Goal: Register for event/course

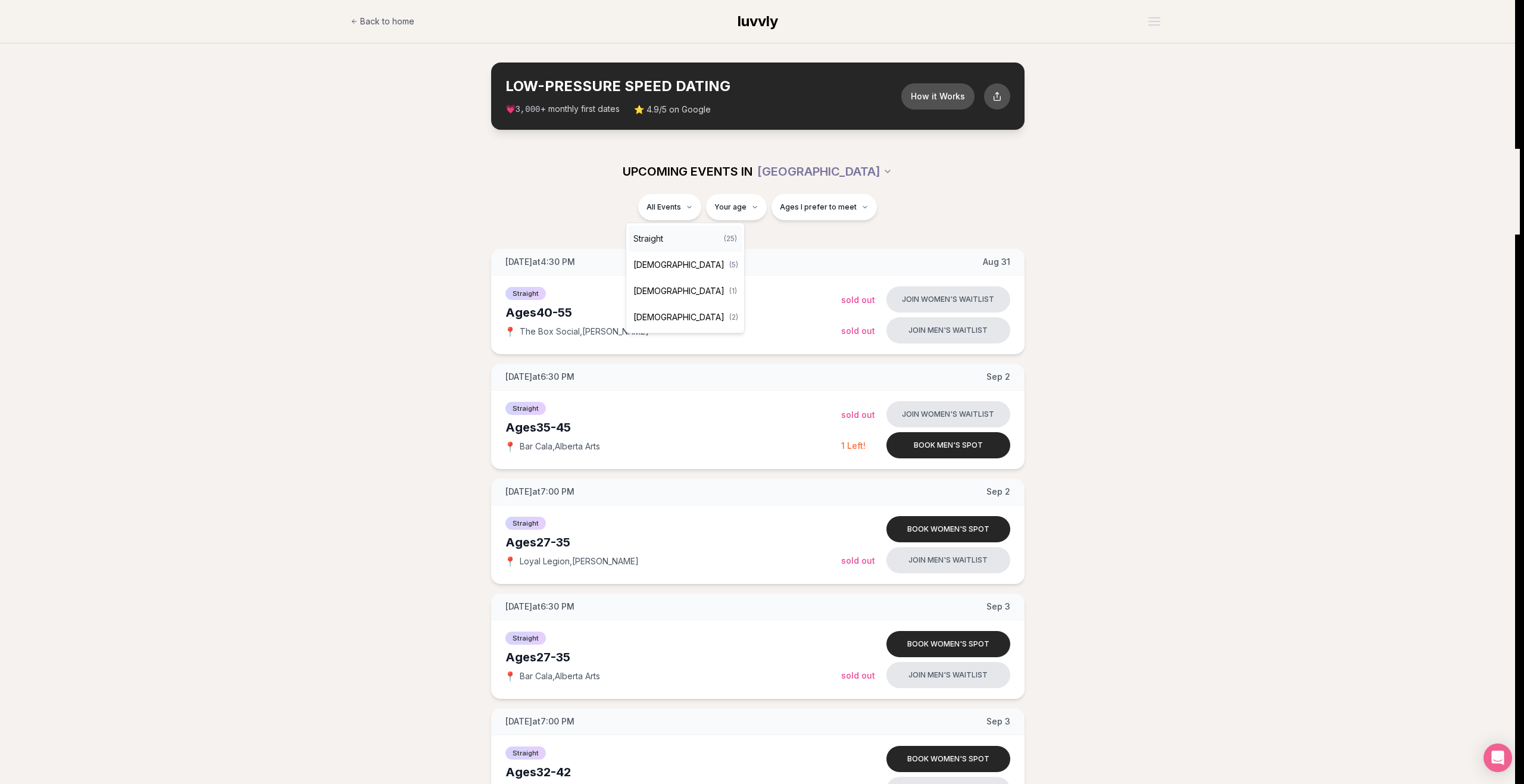
click at [666, 242] on div "Straight ( 25 )" at bounding box center [686, 238] width 113 height 26
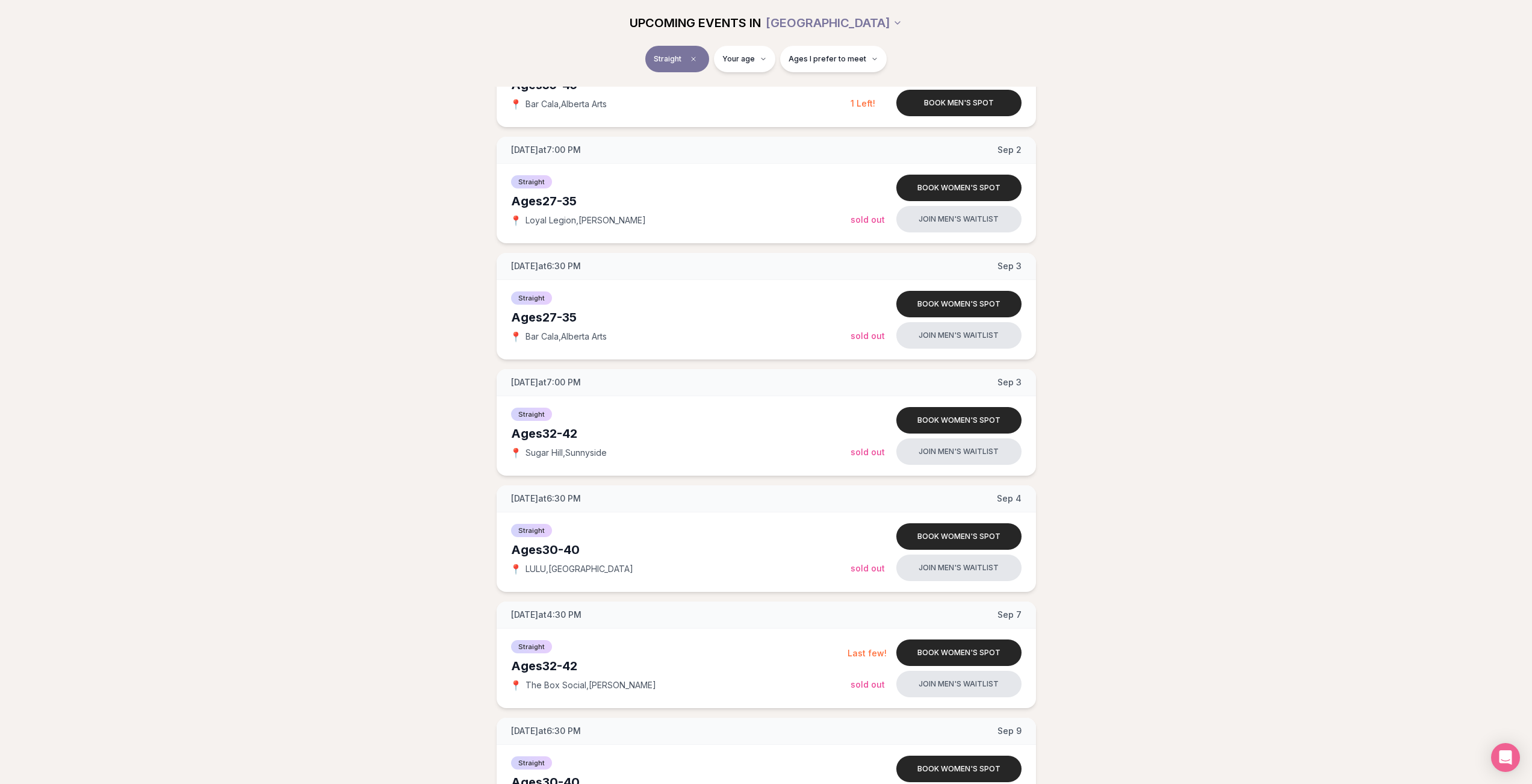
scroll to position [361, 0]
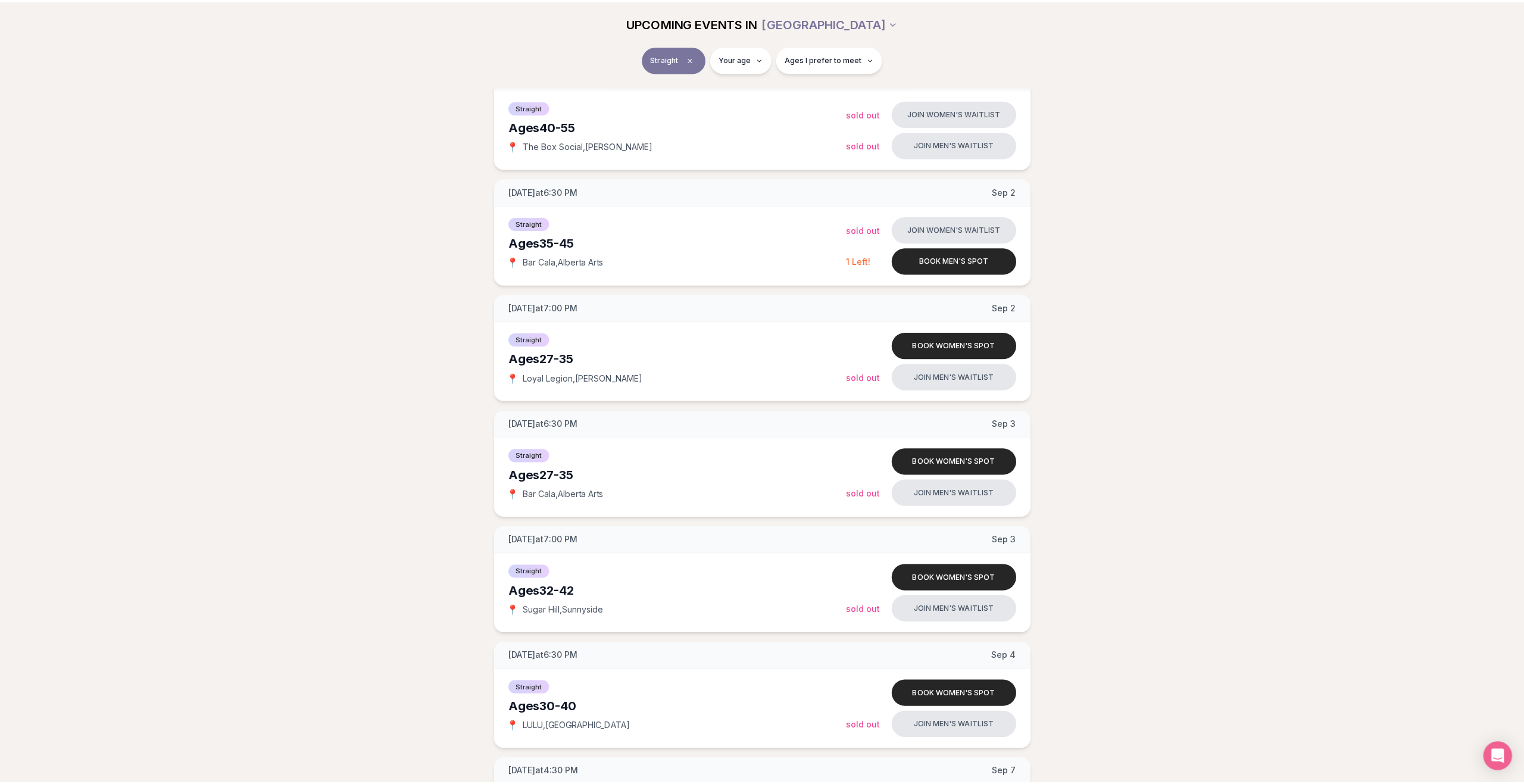
scroll to position [0, 0]
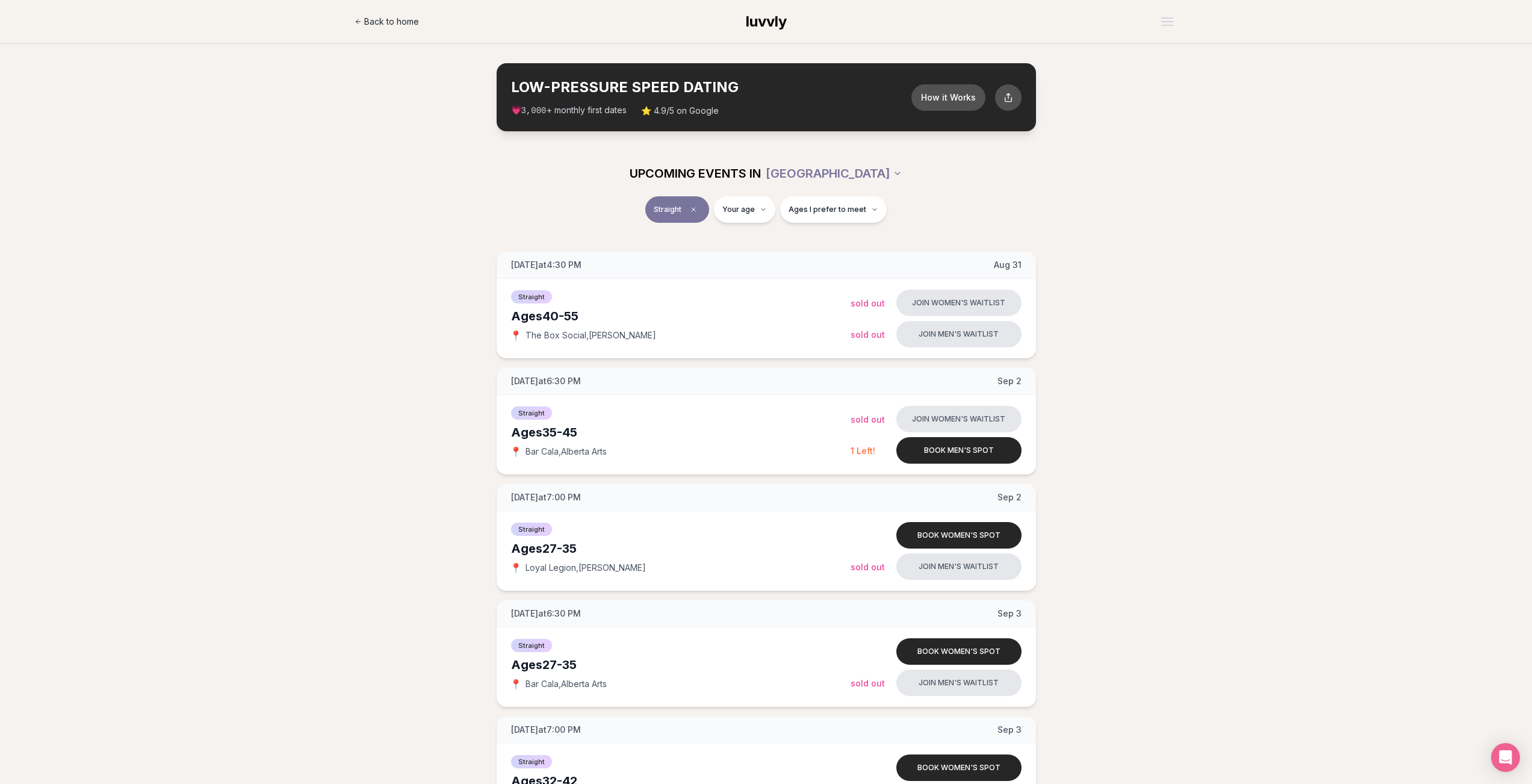
click at [382, 18] on span "Back to home" at bounding box center [391, 21] width 55 height 12
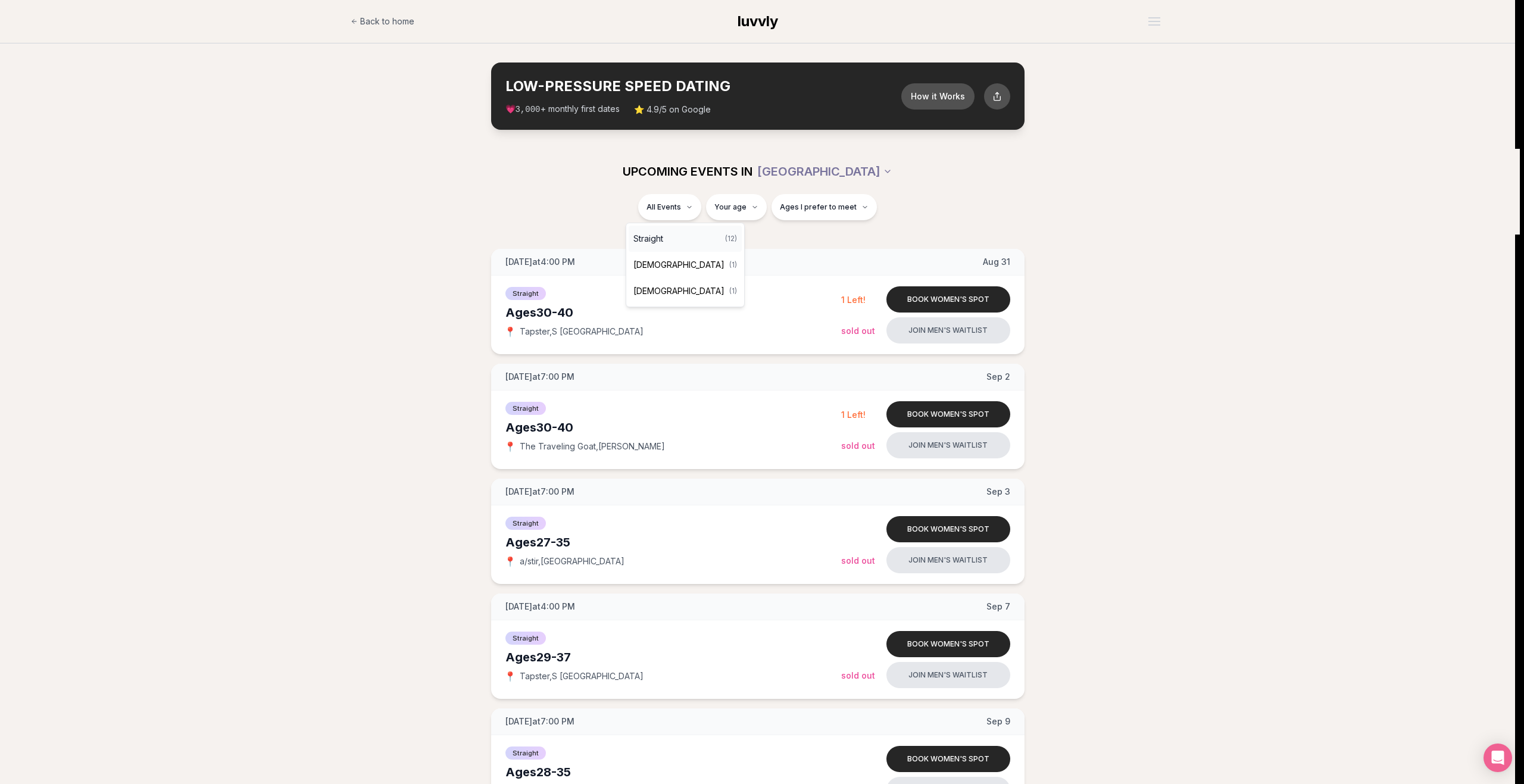
click at [674, 233] on div "Straight ( 12 )" at bounding box center [686, 238] width 113 height 26
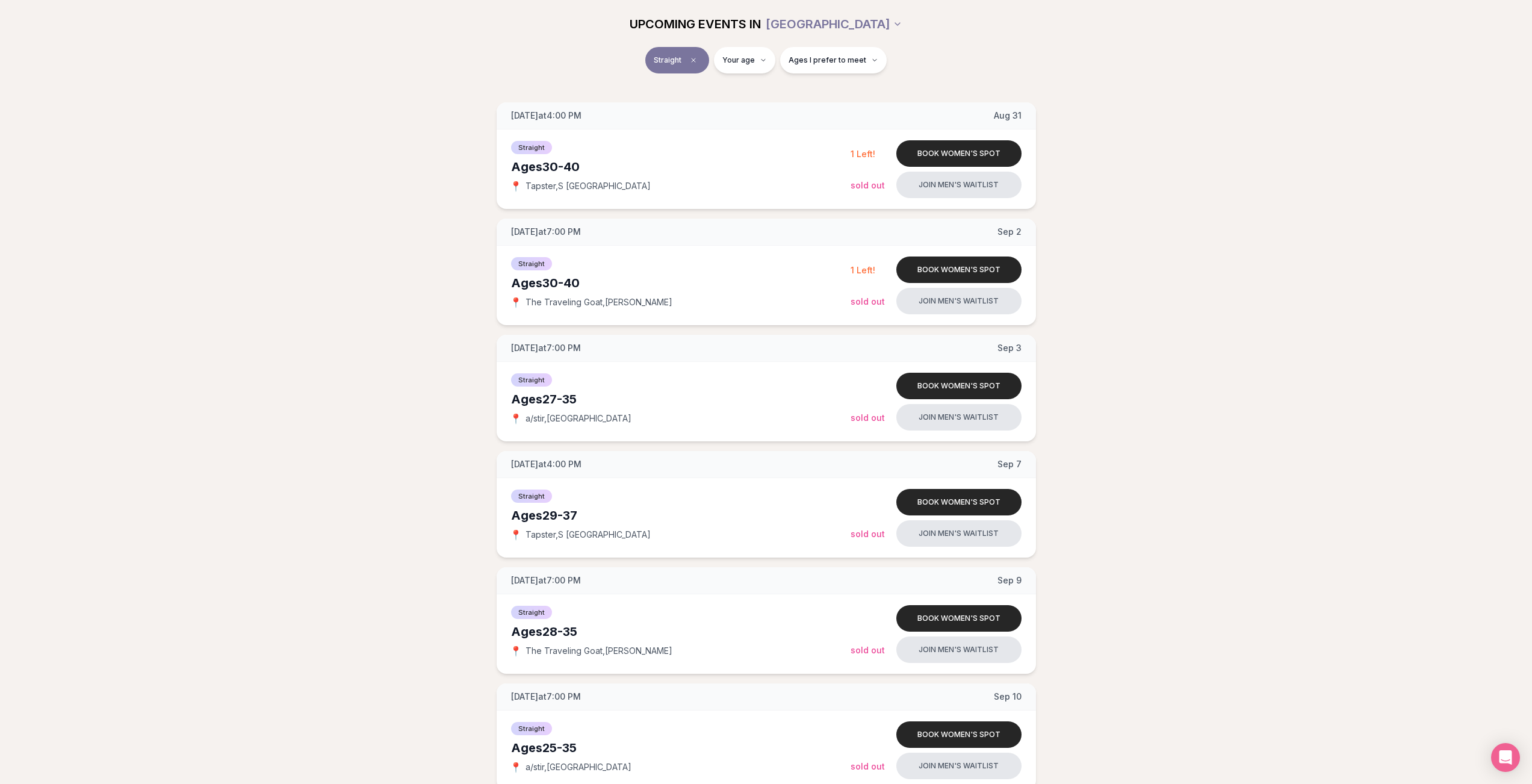
scroll to position [142, 0]
